Goal: Check status

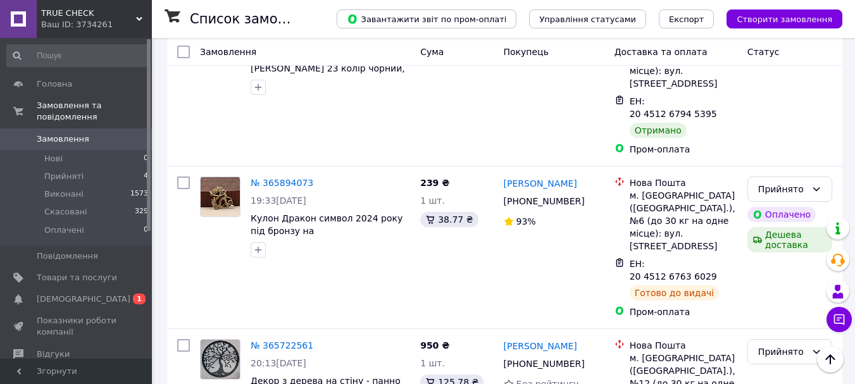
scroll to position [633, 0]
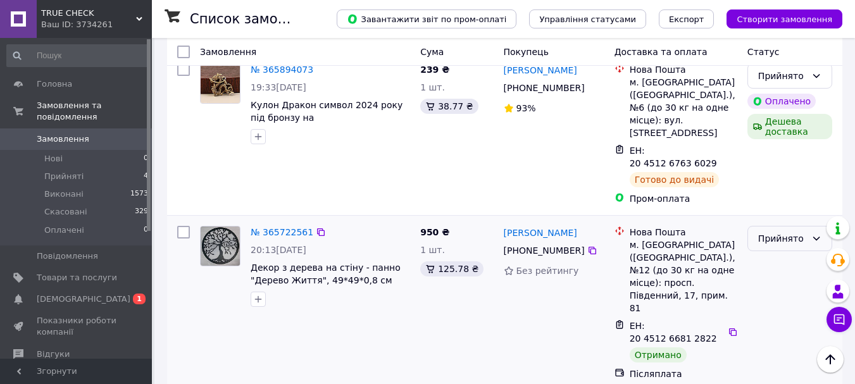
click at [818, 237] on icon at bounding box center [816, 239] width 7 height 4
click at [784, 175] on li "Виконано" at bounding box center [790, 177] width 84 height 23
click at [60, 294] on span "[DEMOGRAPHIC_DATA]" at bounding box center [84, 299] width 94 height 11
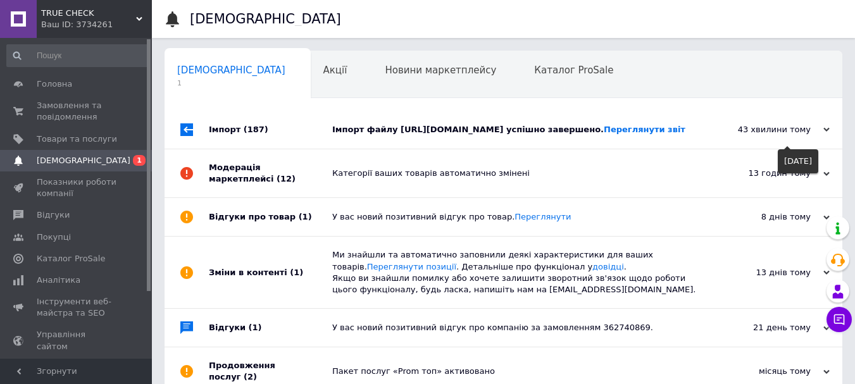
click at [825, 135] on div "43 хвилини тому" at bounding box center [766, 129] width 127 height 11
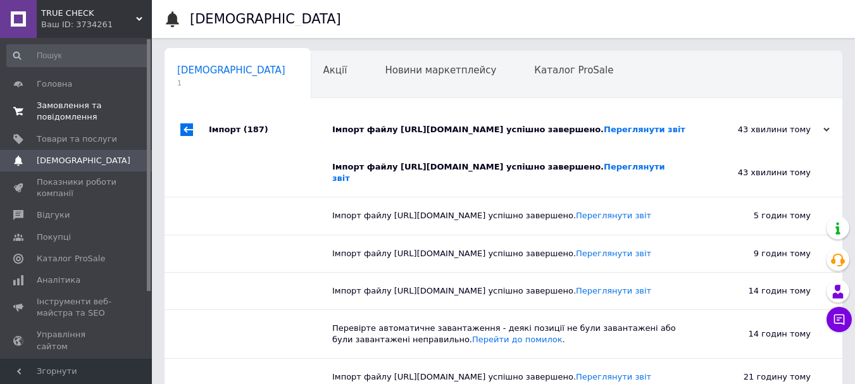
click at [79, 106] on span "Замовлення та повідомлення" at bounding box center [77, 111] width 80 height 23
